Goal: Task Accomplishment & Management: Use online tool/utility

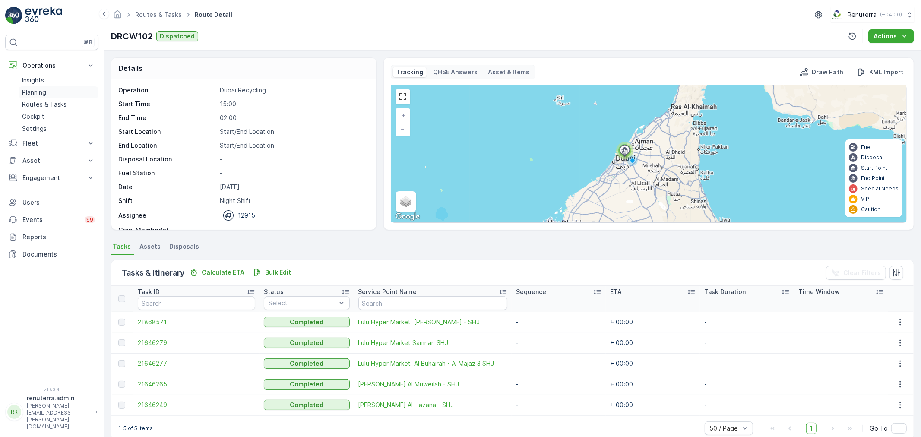
click at [43, 91] on p "Planning" at bounding box center [34, 92] width 24 height 9
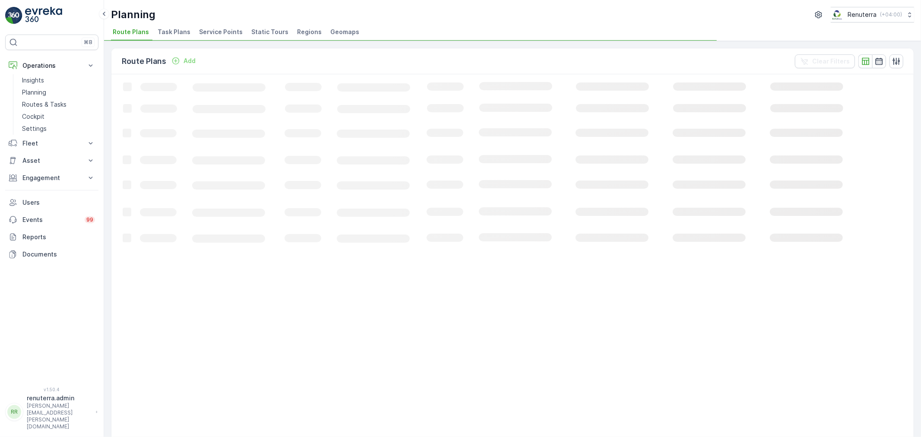
click at [221, 30] on span "Service Points" at bounding box center [221, 32] width 44 height 9
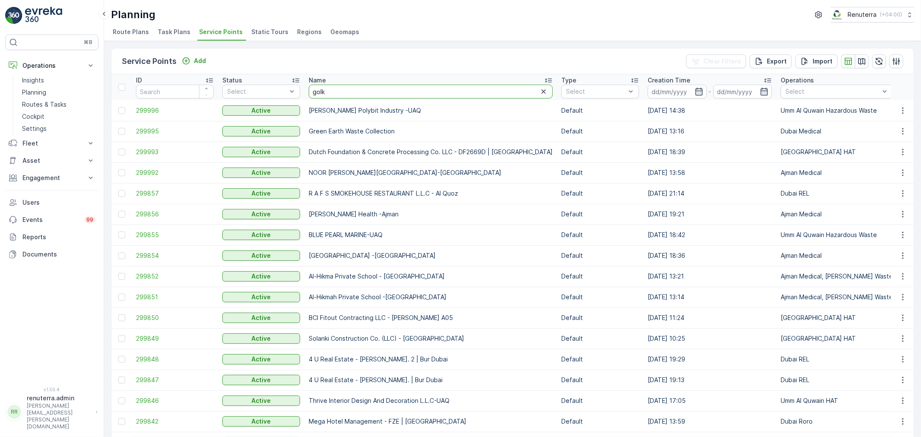
type input "gol"
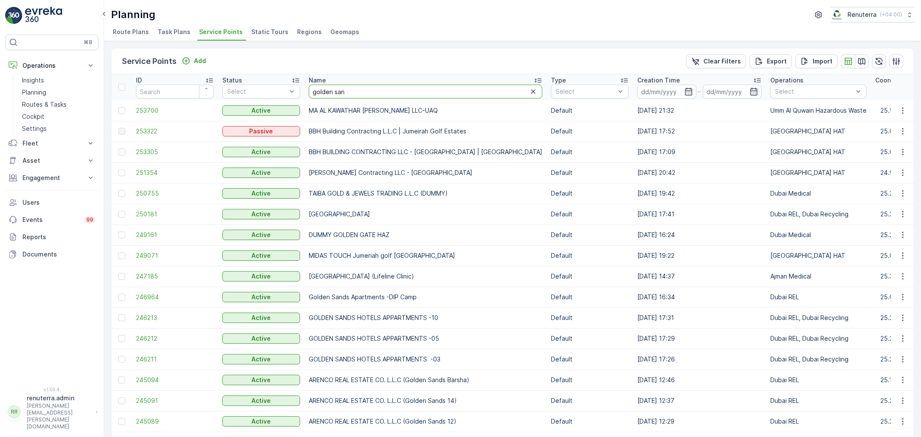
type input "golden sand"
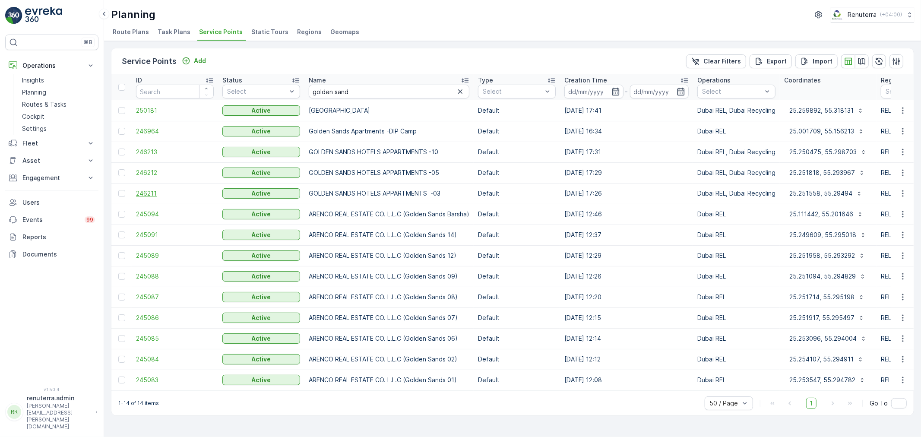
click at [143, 189] on span "246211" at bounding box center [175, 193] width 78 height 9
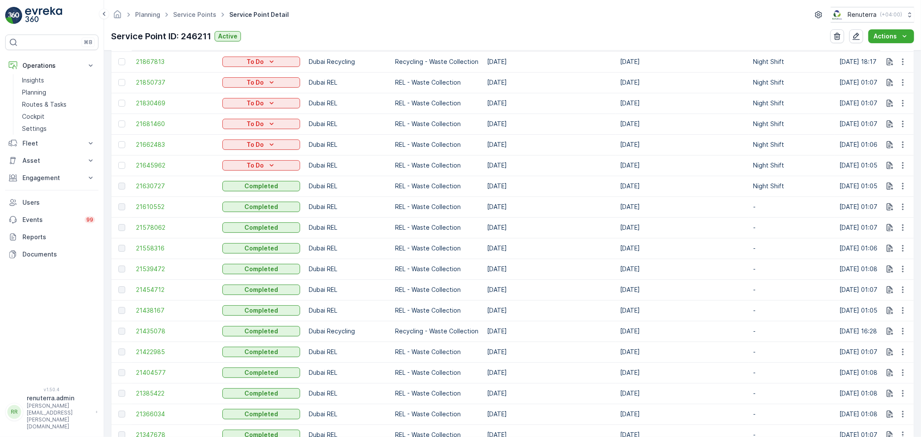
scroll to position [192, 0]
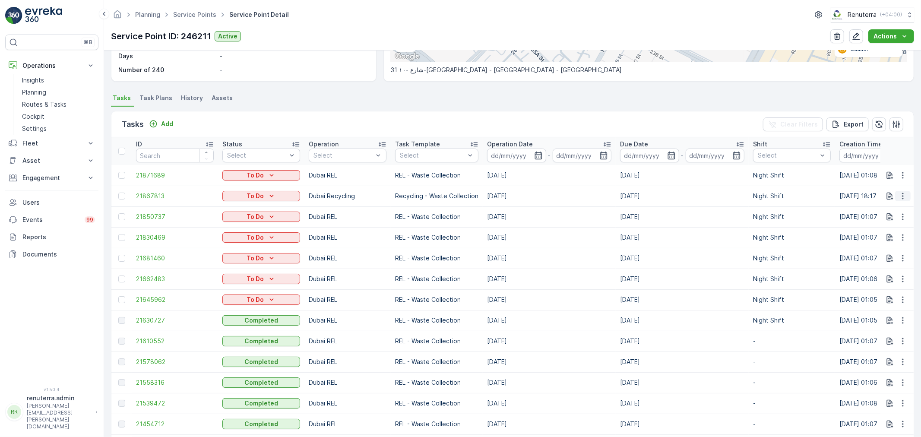
drag, startPoint x: 903, startPoint y: 191, endPoint x: 895, endPoint y: 200, distance: 11.3
click at [902, 192] on icon "button" at bounding box center [903, 196] width 9 height 9
click at [891, 232] on span "Change Route" at bounding box center [881, 233] width 42 height 9
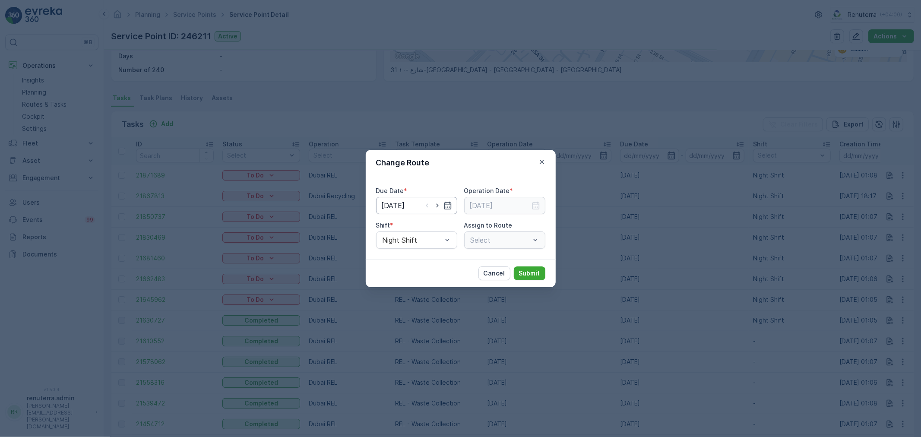
type input "18.09.2025"
click at [437, 206] on icon "button" at bounding box center [437, 206] width 2 height 4
type input "[DATE]"
drag, startPoint x: 534, startPoint y: 202, endPoint x: 534, endPoint y: 212, distance: 9.9
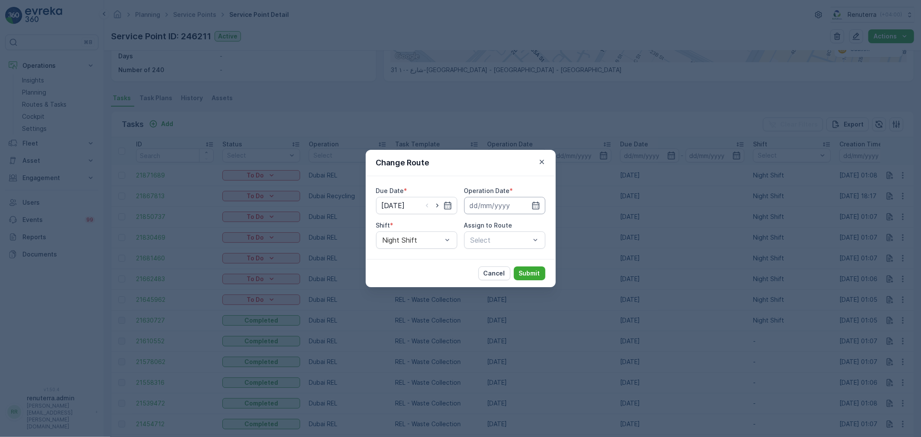
click at [534, 203] on icon "button" at bounding box center [536, 205] width 9 height 9
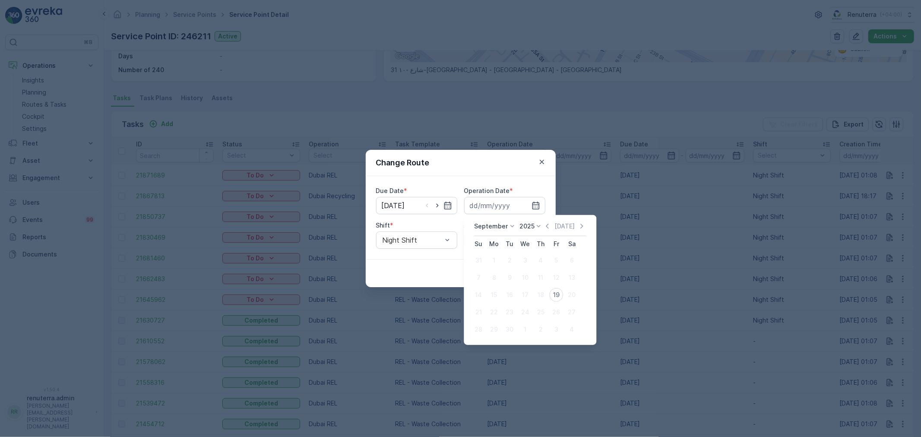
drag, startPoint x: 556, startPoint y: 290, endPoint x: 473, endPoint y: 258, distance: 88.2
click at [555, 291] on div "19" at bounding box center [556, 295] width 14 height 14
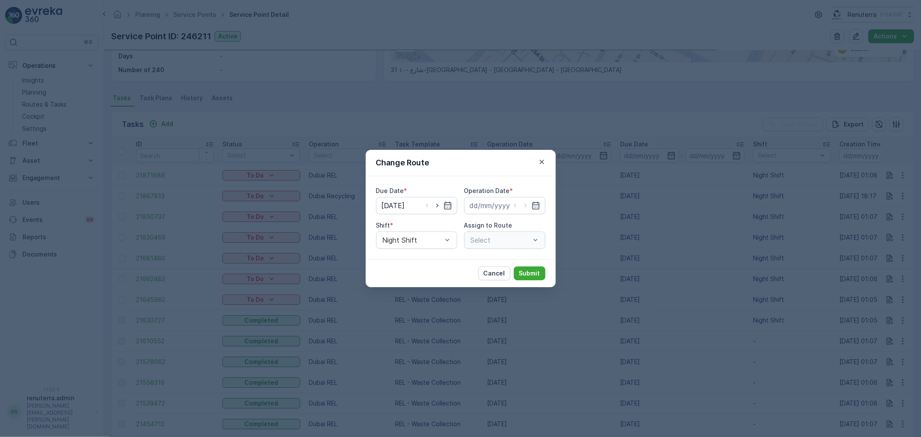
type input "[DATE]"
click at [503, 243] on div "Select" at bounding box center [504, 240] width 81 height 17
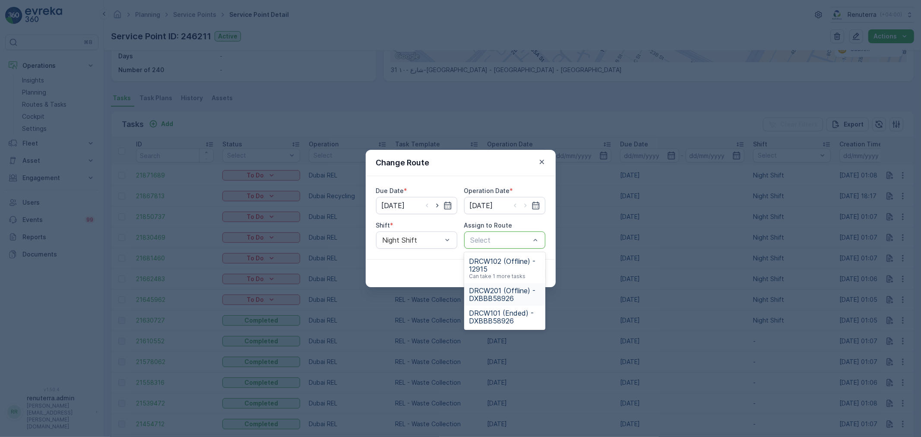
click at [505, 288] on span "DRCW201 (Offline) - DXBBB58926" at bounding box center [505, 295] width 71 height 16
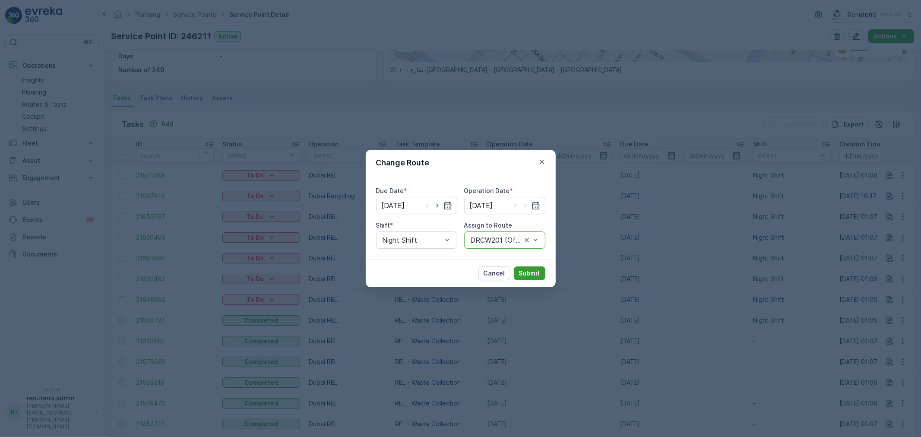
click at [535, 272] on p "Submit" at bounding box center [529, 273] width 21 height 9
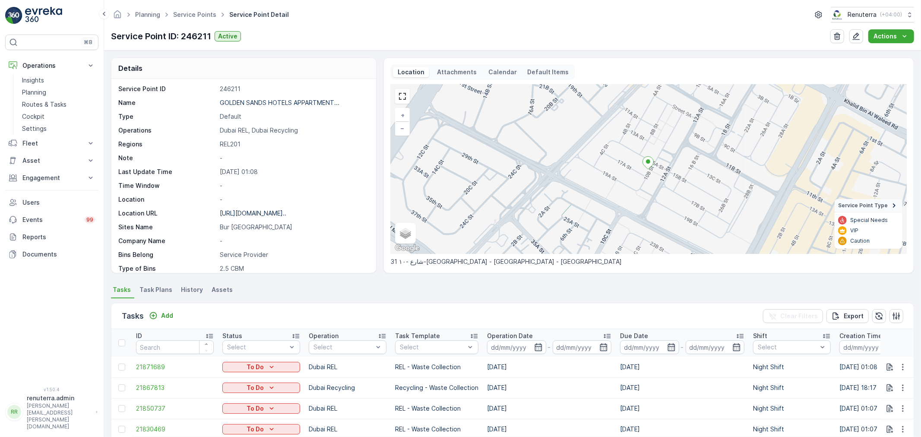
scroll to position [0, 0]
click at [186, 19] on span "Service Points" at bounding box center [194, 14] width 47 height 9
click at [187, 15] on link "Service Points" at bounding box center [194, 14] width 43 height 7
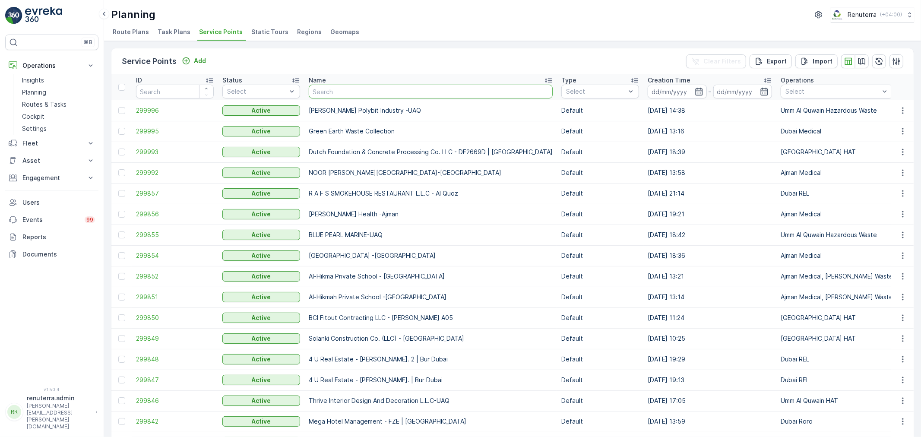
type input "s"
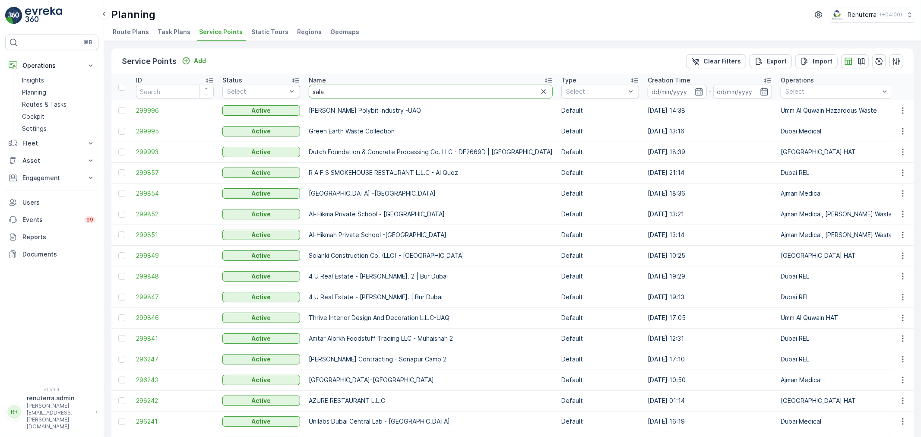
type input "salam"
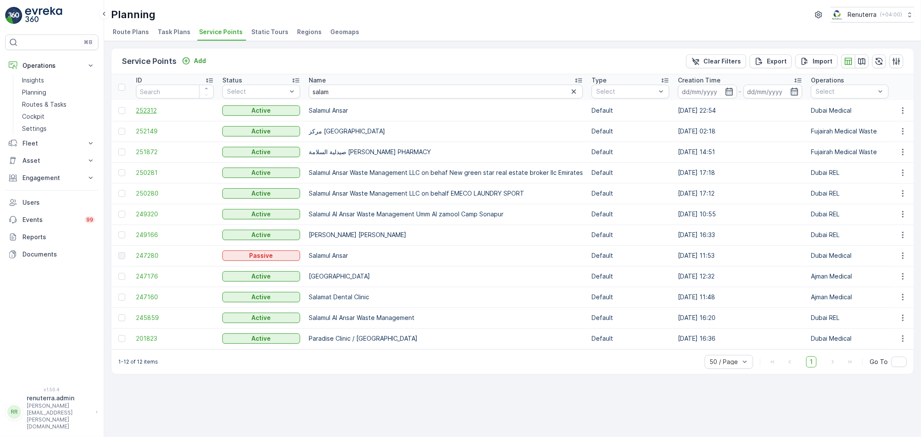
click at [156, 114] on span "252312" at bounding box center [175, 110] width 78 height 9
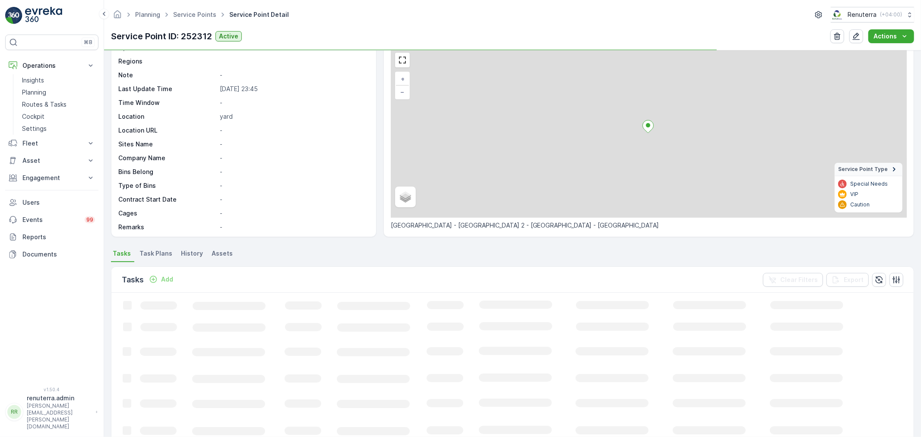
scroll to position [48, 0]
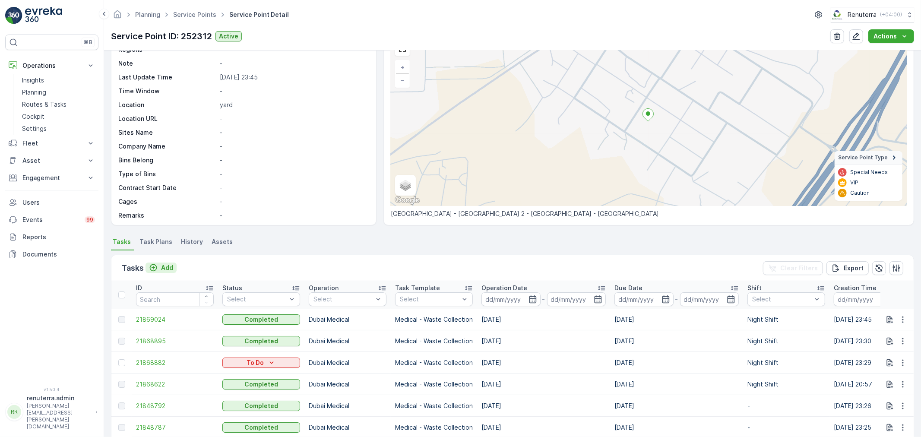
click at [169, 268] on p "Add" at bounding box center [167, 268] width 12 height 9
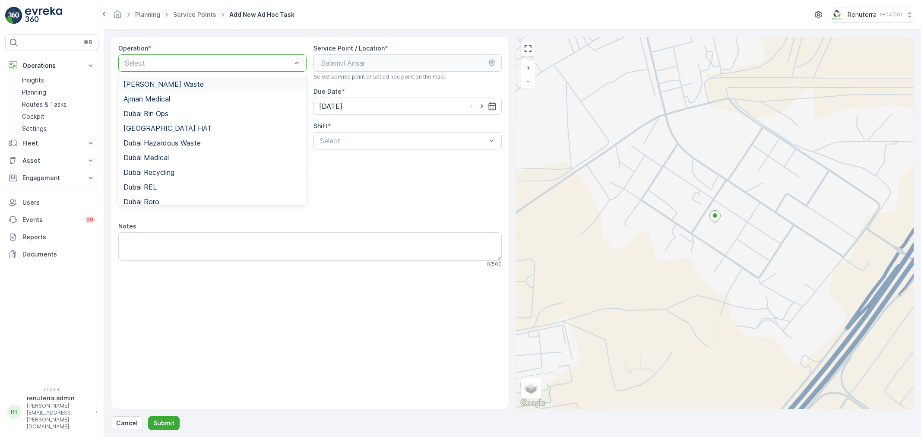
drag, startPoint x: 174, startPoint y: 54, endPoint x: 169, endPoint y: 61, distance: 8.4
click at [173, 58] on div "Select" at bounding box center [212, 62] width 188 height 17
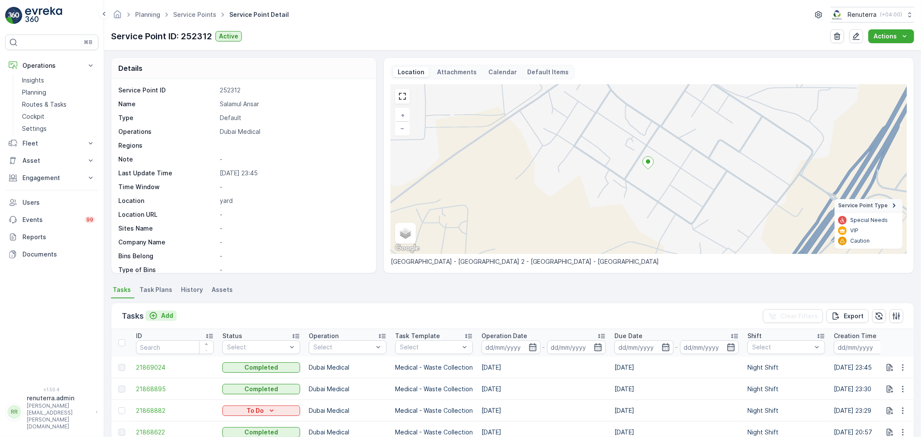
click at [160, 320] on button "Add" at bounding box center [161, 316] width 31 height 10
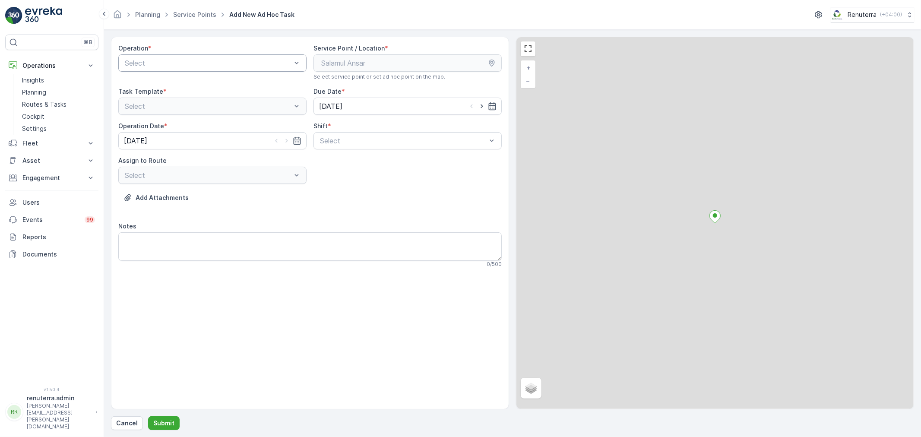
click at [181, 58] on div "Select" at bounding box center [212, 62] width 188 height 17
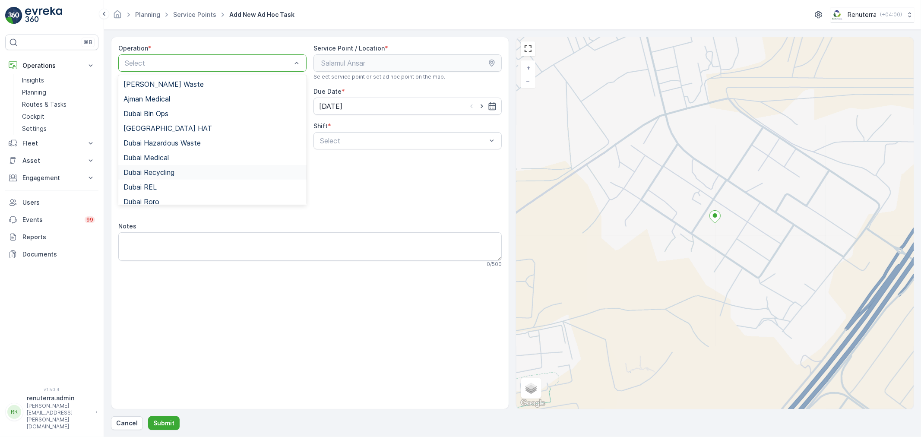
click at [160, 163] on div "Dubai Medical" at bounding box center [212, 157] width 188 height 15
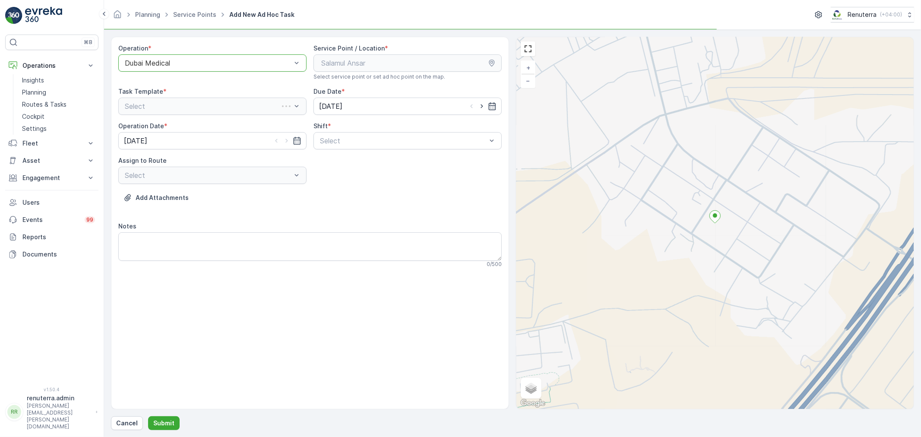
click at [331, 153] on div "Operation * option Dubai Medical, selected. Dubai Medical Service Point / Locat…" at bounding box center [310, 159] width 384 height 231
click at [338, 149] on div "Select" at bounding box center [408, 140] width 188 height 17
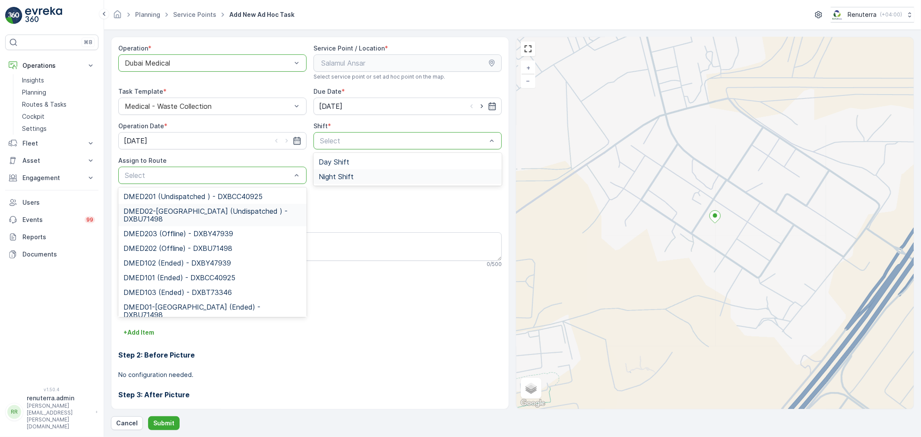
click at [189, 211] on span "DMED02-Khawaneej Yard (Undispatched ) - DXBU71498" at bounding box center [213, 215] width 178 height 16
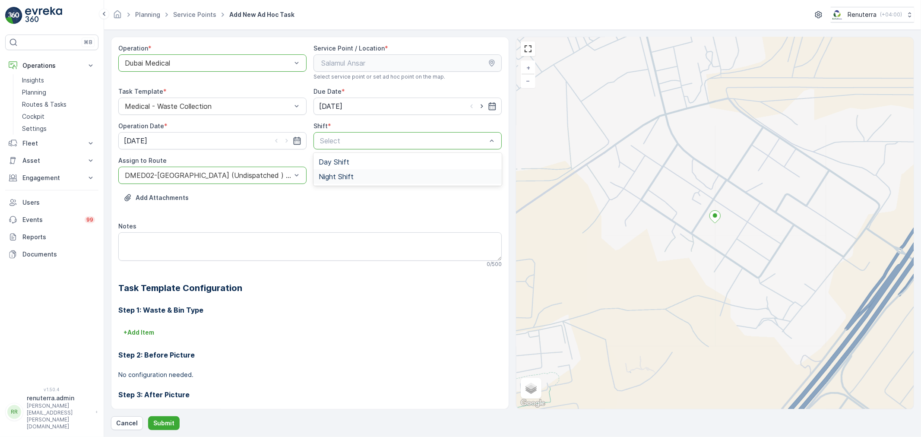
drag, startPoint x: 365, startPoint y: 178, endPoint x: 360, endPoint y: 180, distance: 5.6
click at [365, 178] on div "Night Shift" at bounding box center [408, 177] width 178 height 8
click at [165, 421] on p "Submit" at bounding box center [163, 423] width 21 height 9
